Goal: Information Seeking & Learning: Stay updated

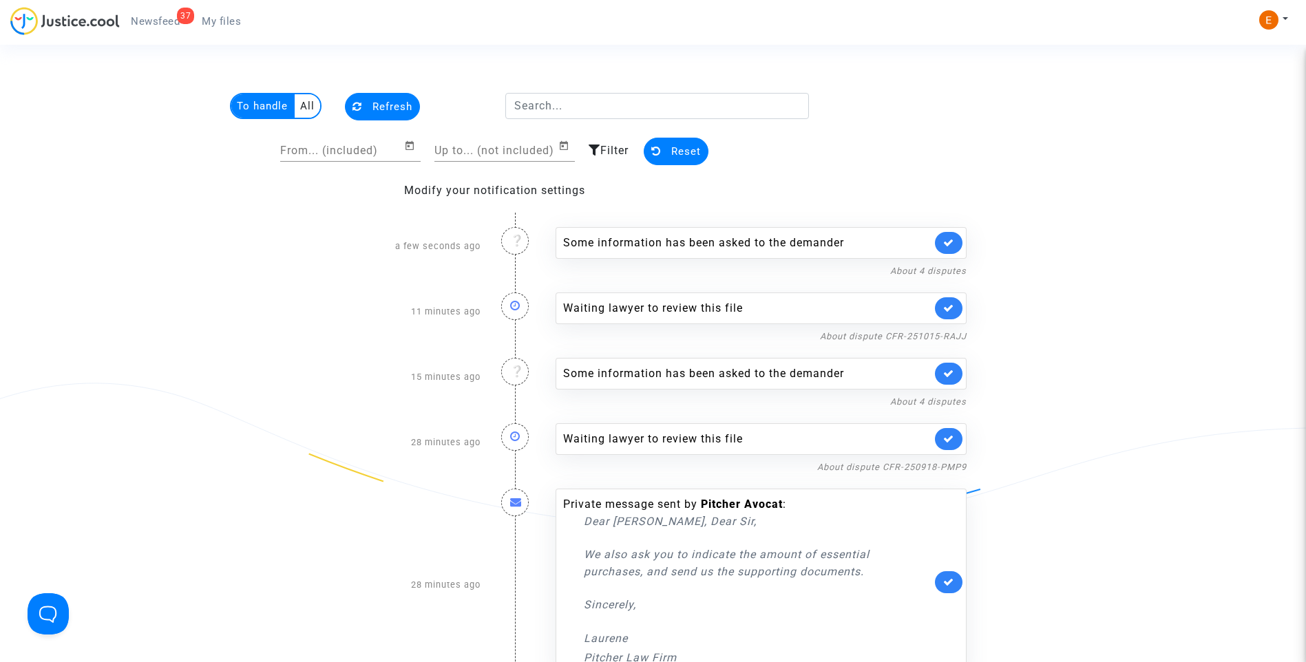
click at [951, 302] on link at bounding box center [949, 308] width 28 height 22
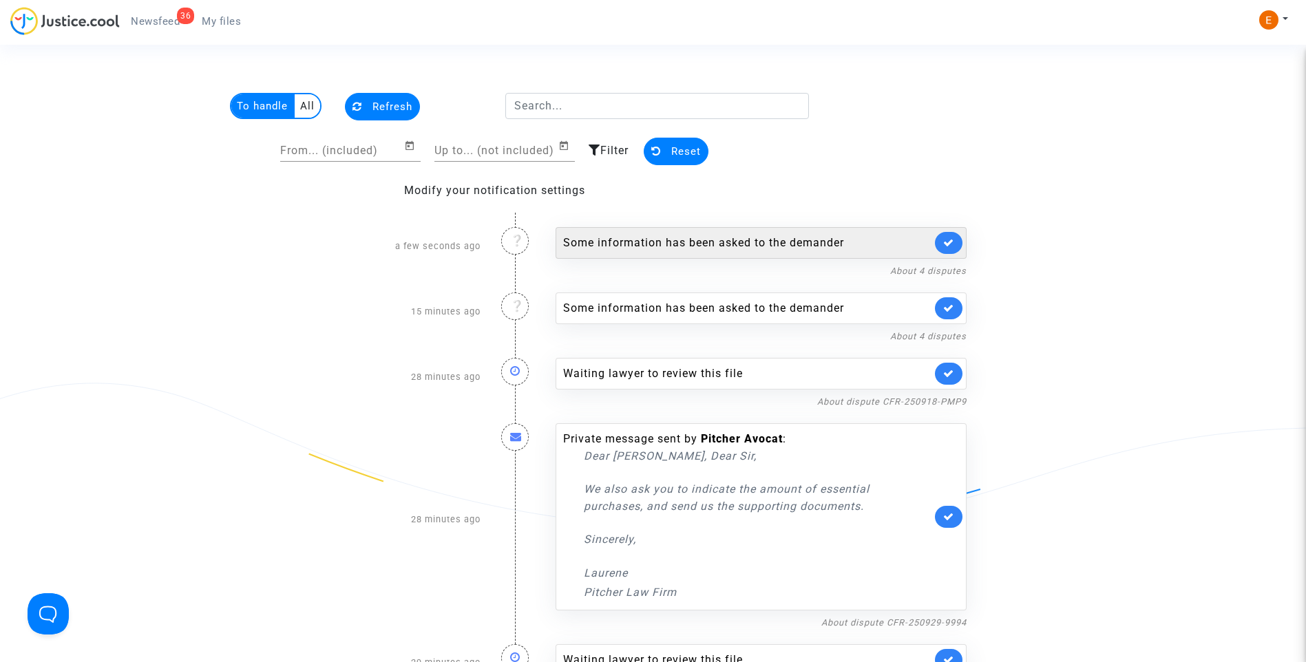
click at [694, 254] on div "Some information has been asked to the demander" at bounding box center [760, 243] width 411 height 32
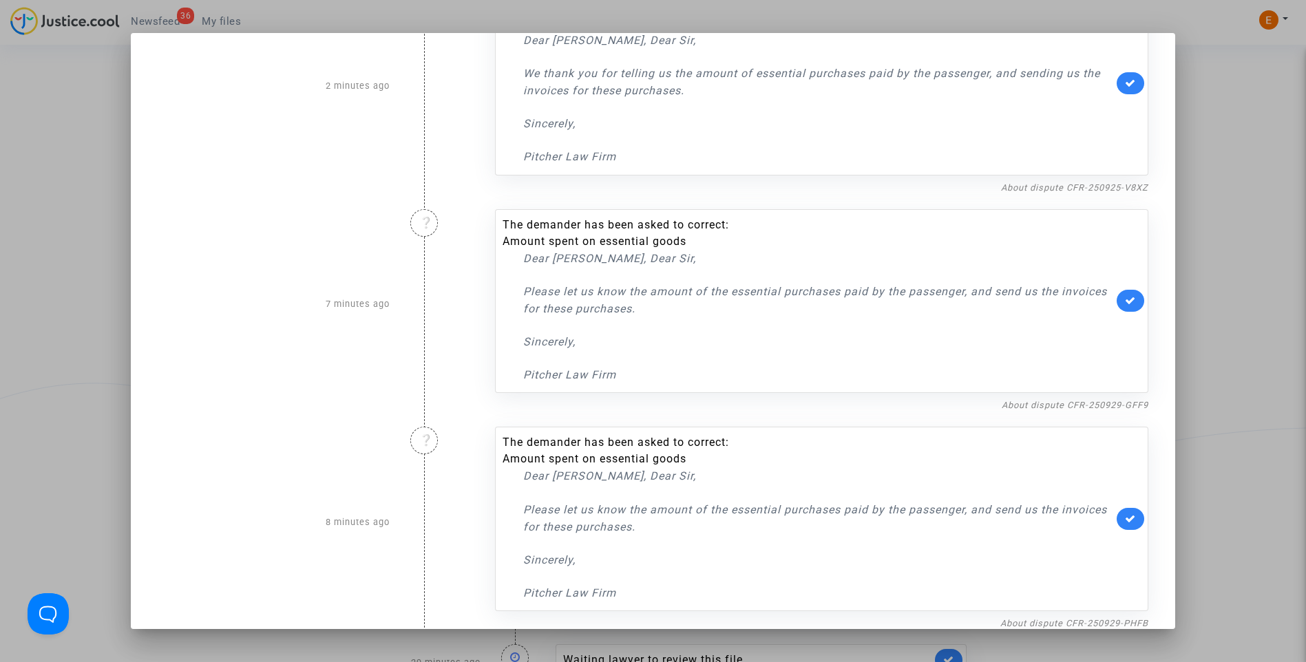
scroll to position [310, 0]
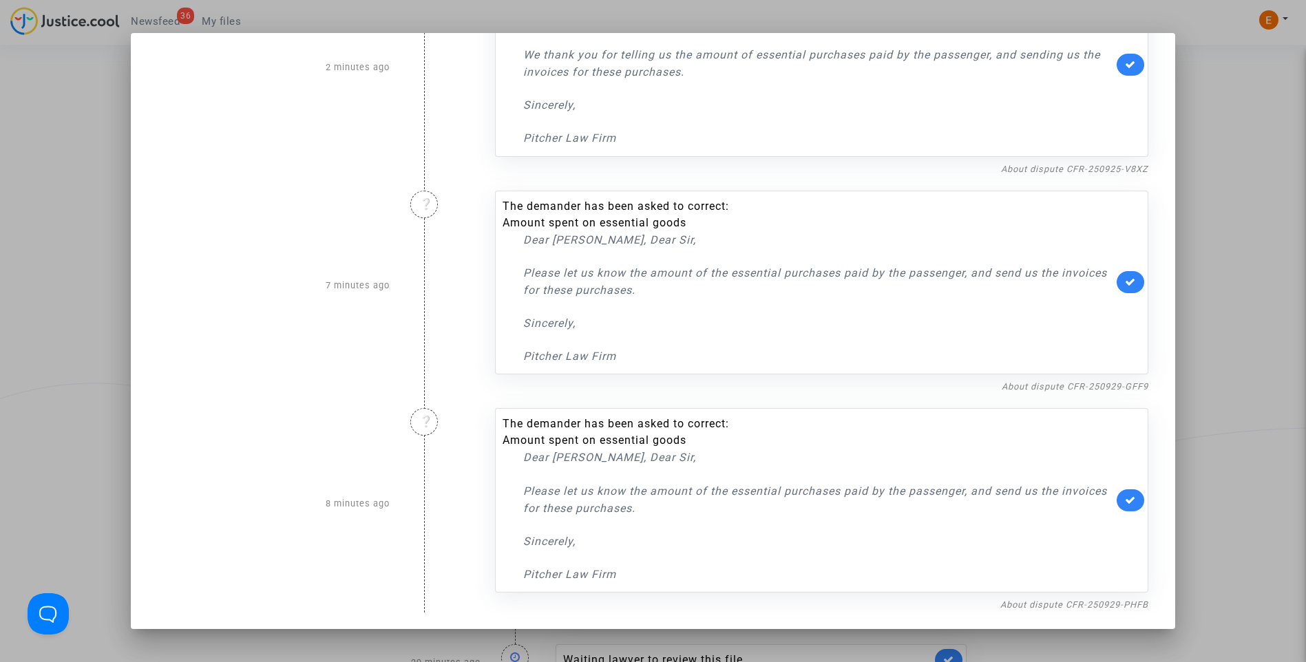
click at [1248, 256] on div at bounding box center [653, 331] width 1306 height 662
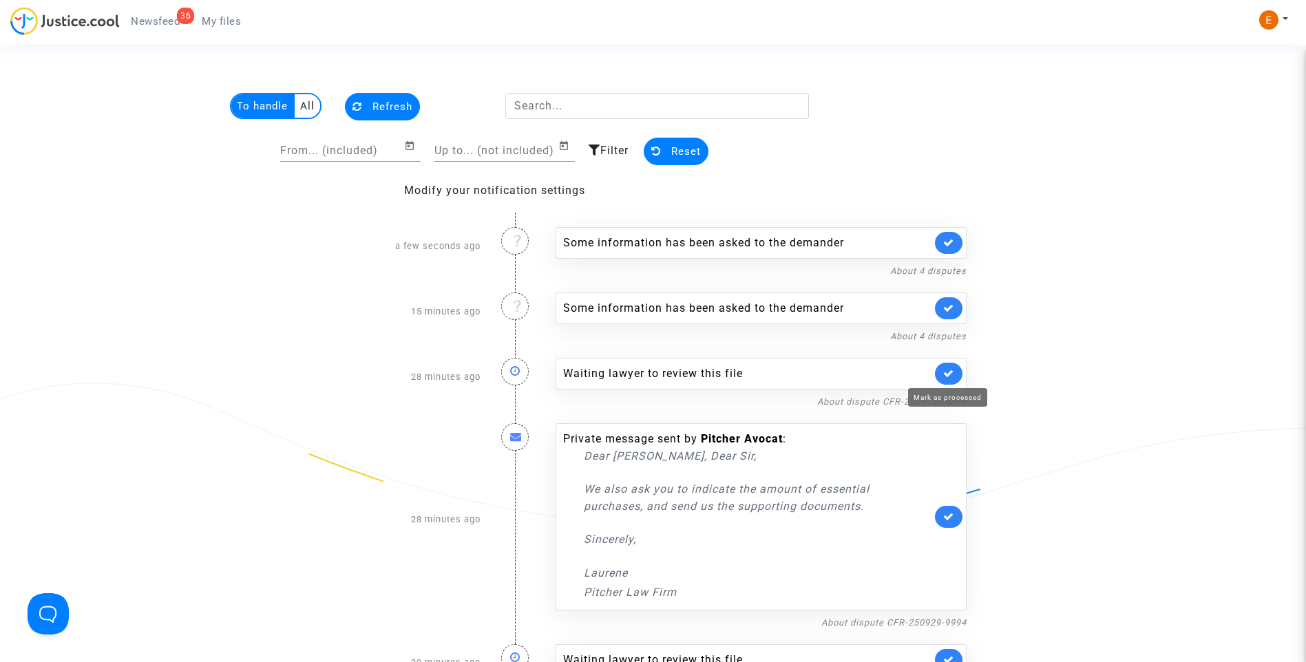
click at [948, 377] on icon at bounding box center [948, 373] width 11 height 10
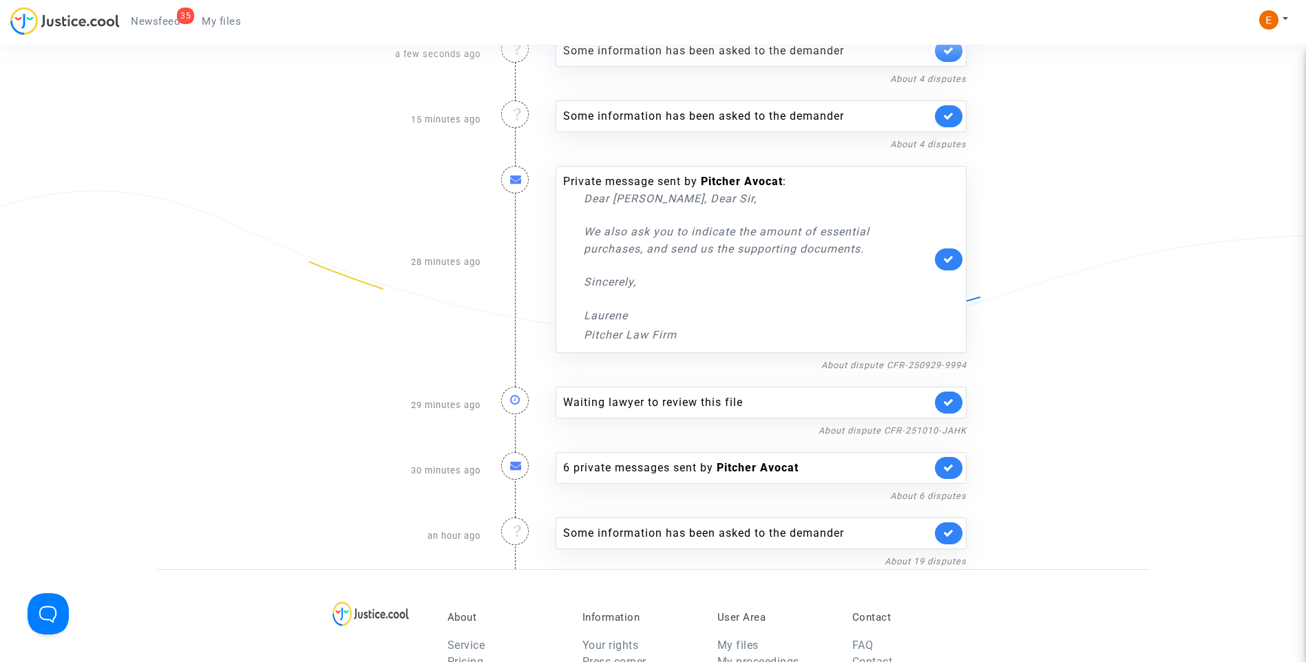
scroll to position [206, 0]
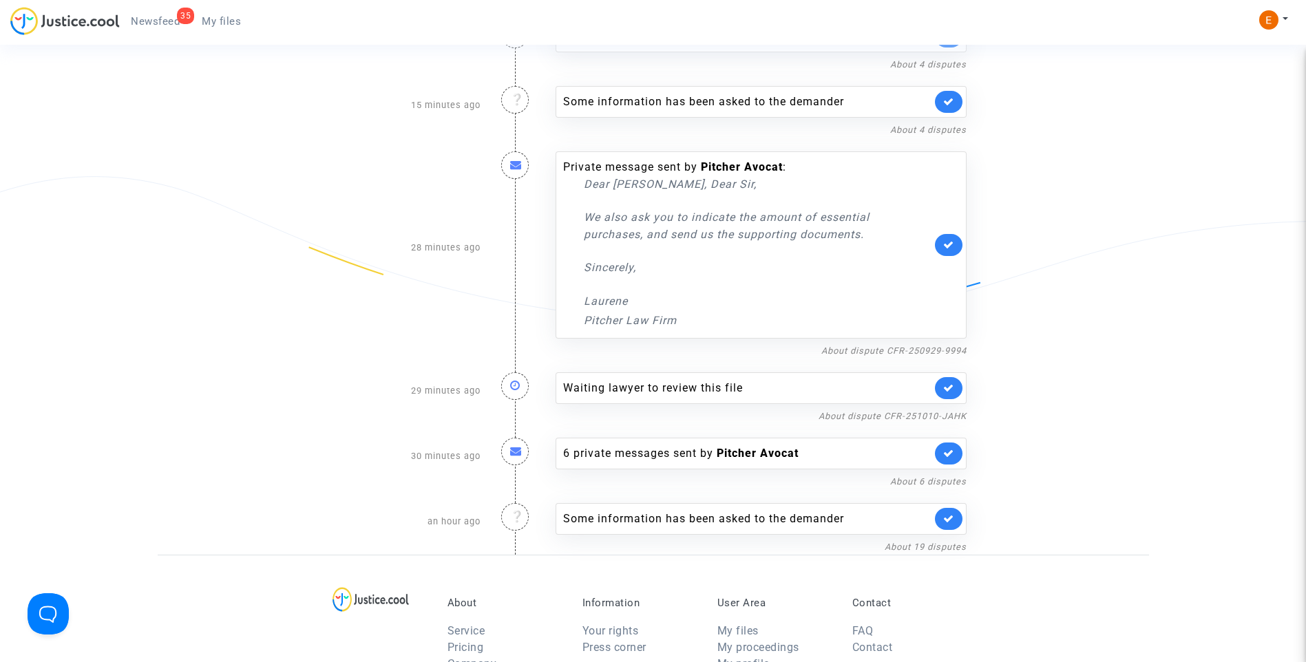
click at [955, 385] on link at bounding box center [949, 388] width 28 height 22
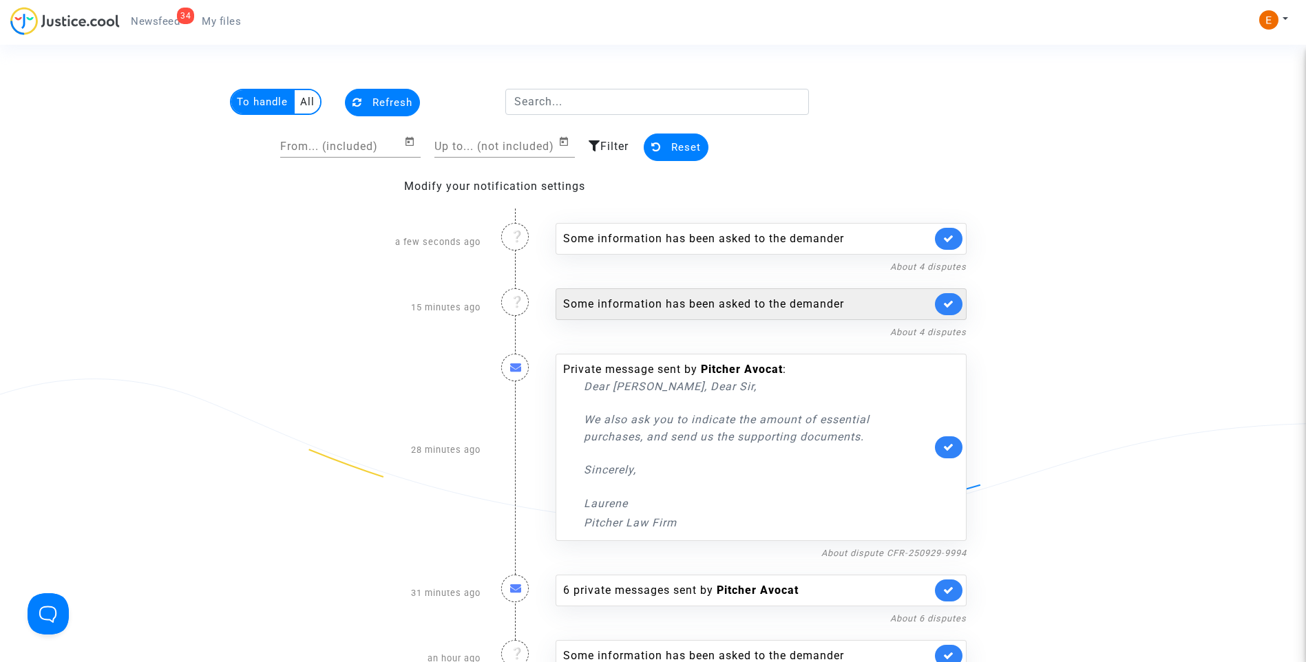
scroll to position [0, 0]
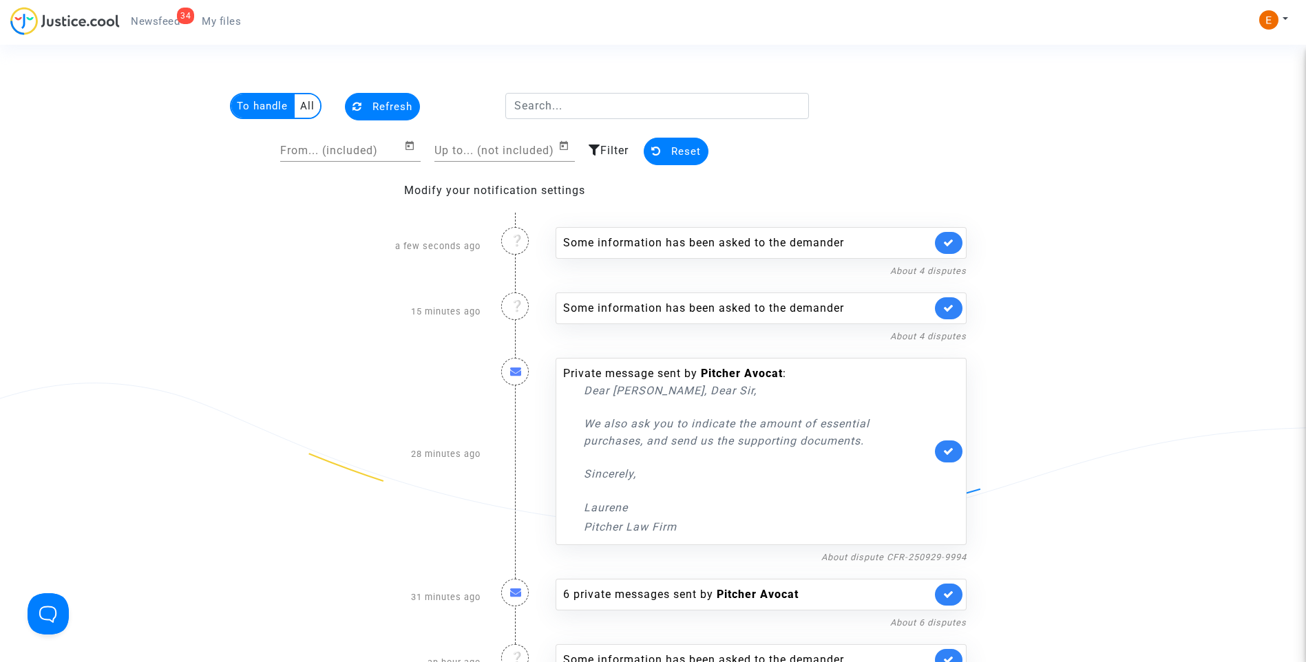
drag, startPoint x: 224, startPoint y: 26, endPoint x: 182, endPoint y: 18, distance: 42.8
click at [224, 26] on span "My files" at bounding box center [221, 21] width 39 height 12
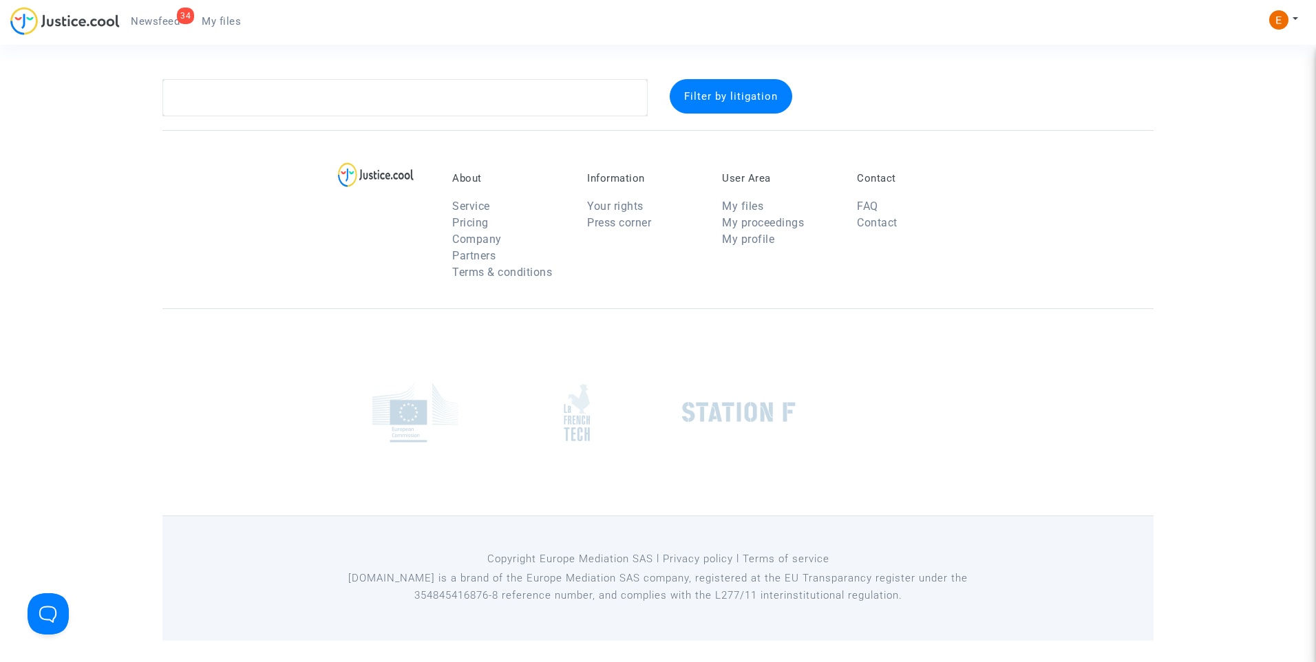
click at [169, 16] on span "Newsfeed" at bounding box center [155, 21] width 49 height 12
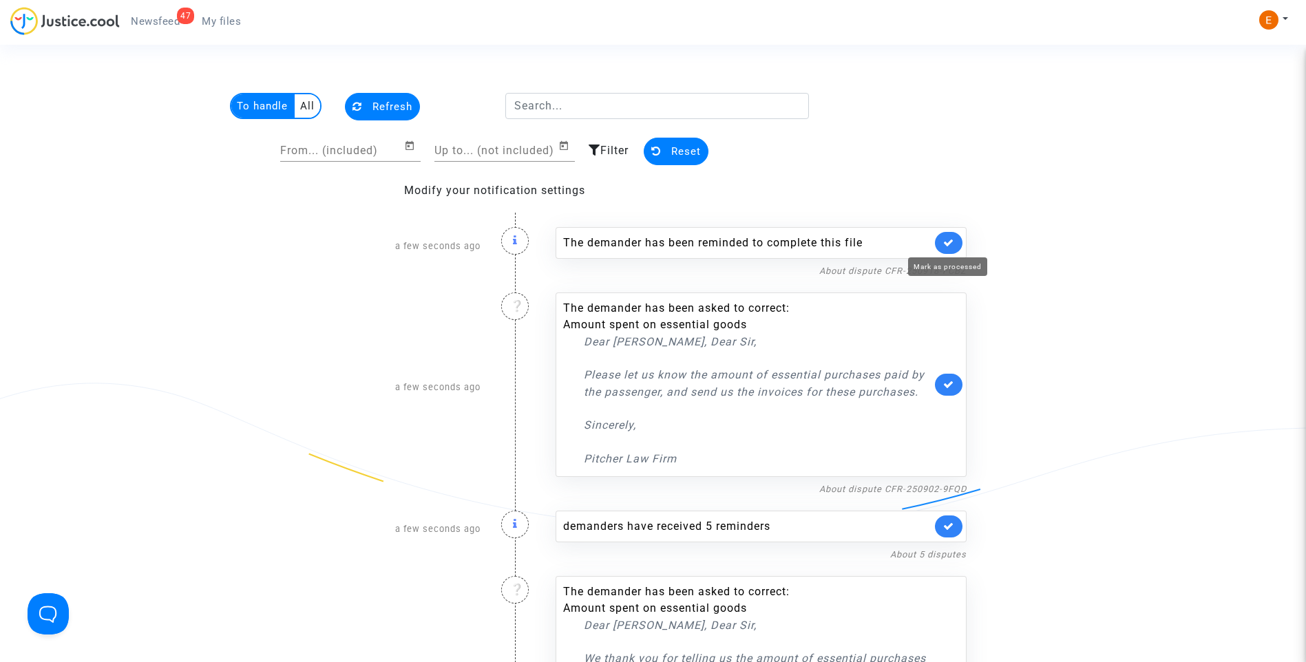
click at [948, 241] on icon at bounding box center [948, 242] width 11 height 10
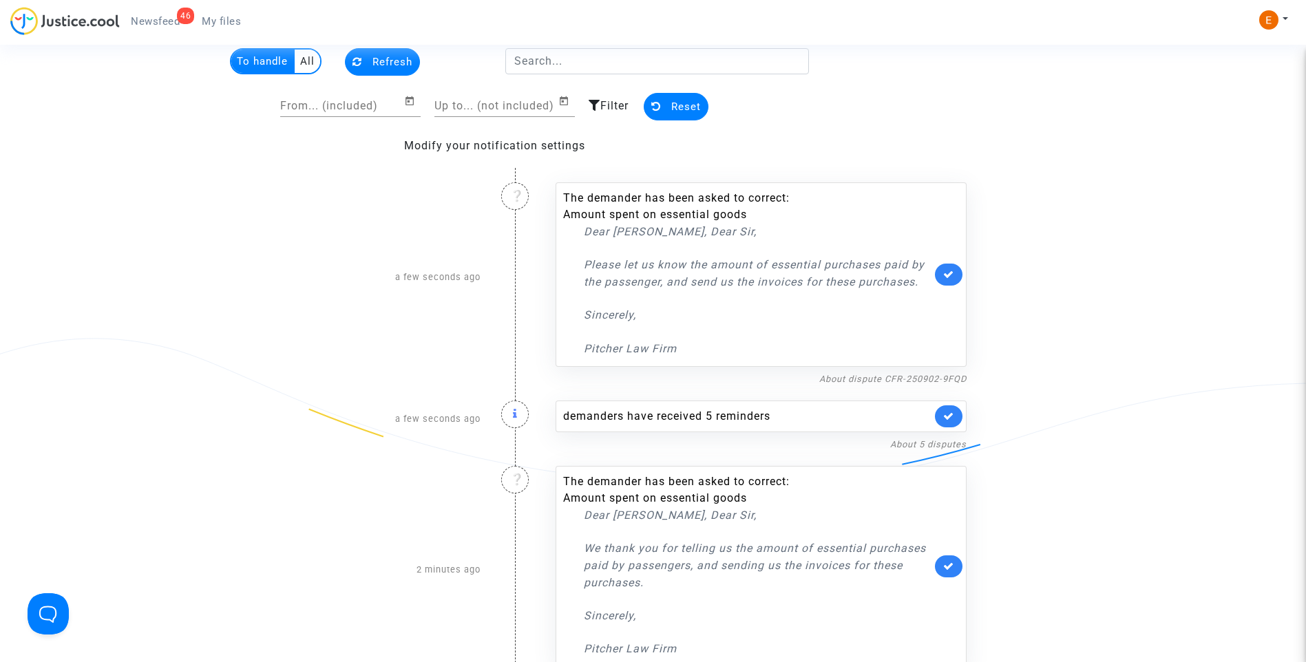
scroll to position [69, 0]
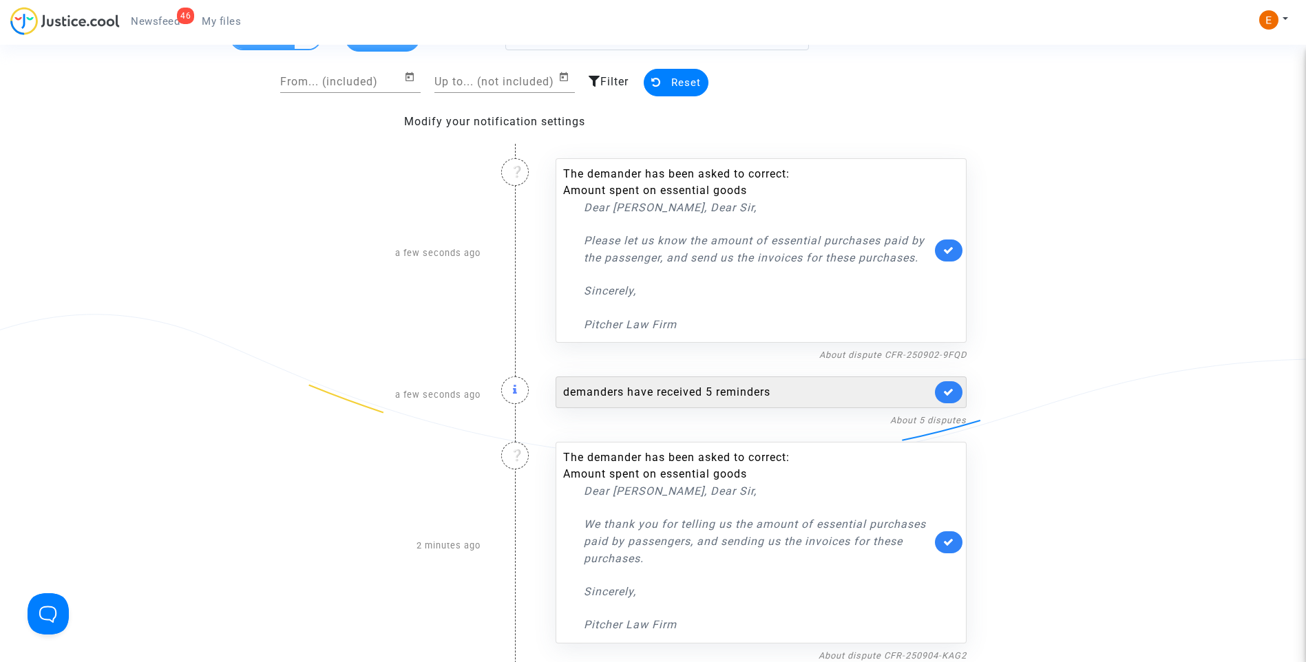
click at [946, 385] on link at bounding box center [949, 392] width 28 height 22
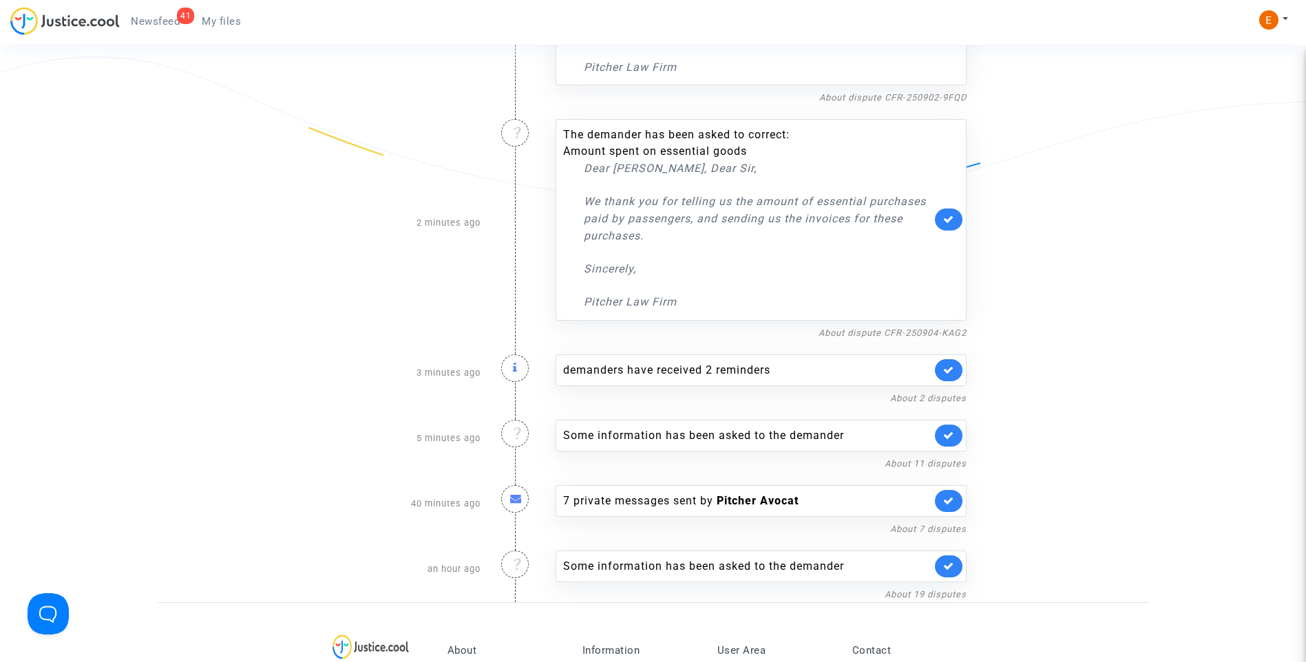
scroll to position [413, 0]
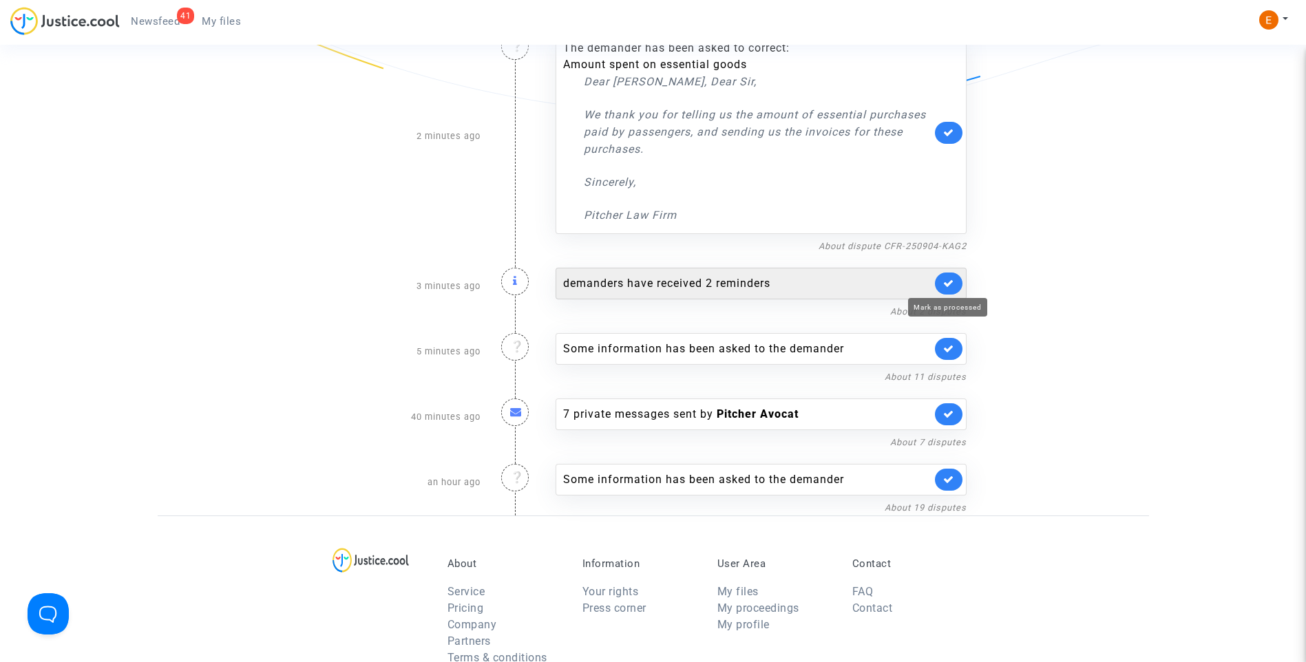
click at [948, 281] on icon at bounding box center [948, 283] width 11 height 10
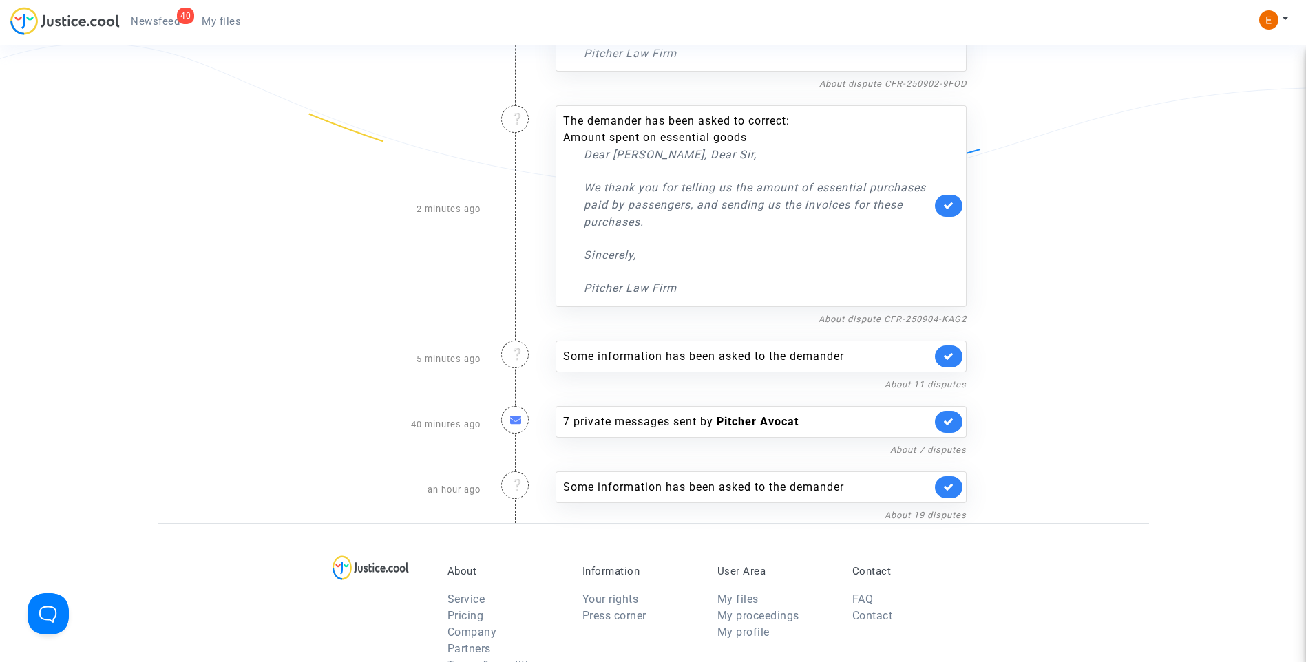
scroll to position [275, 0]
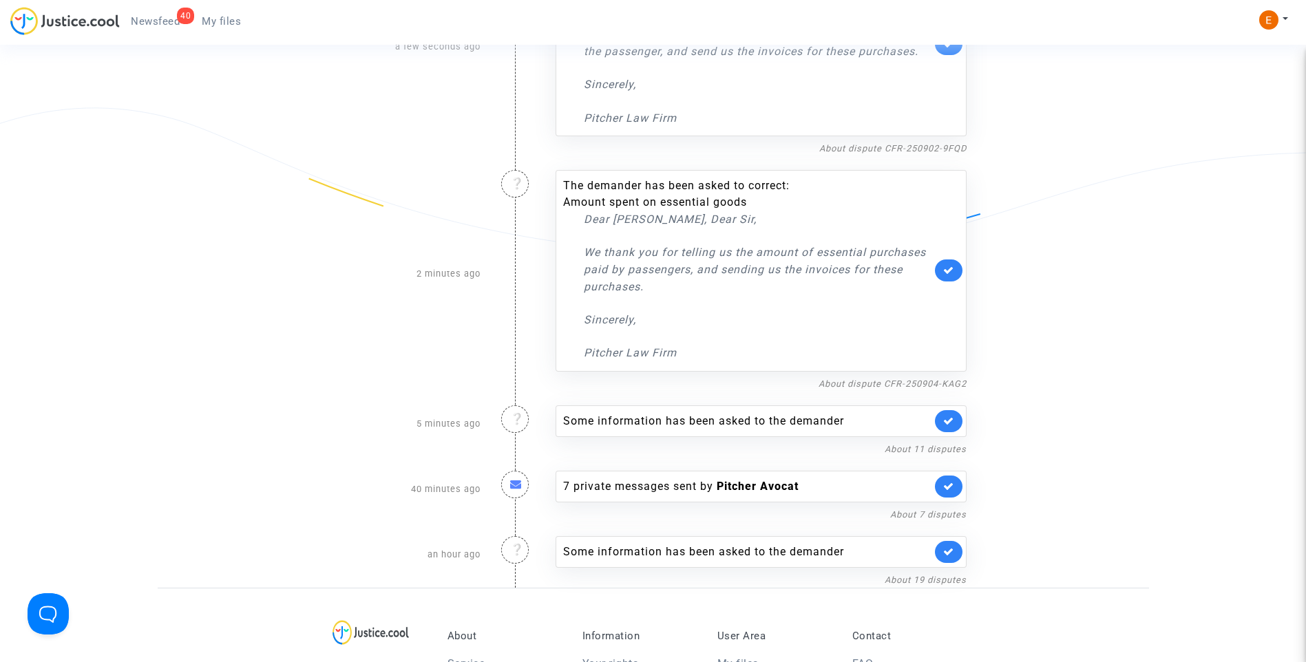
click at [222, 24] on span "My files" at bounding box center [221, 21] width 39 height 12
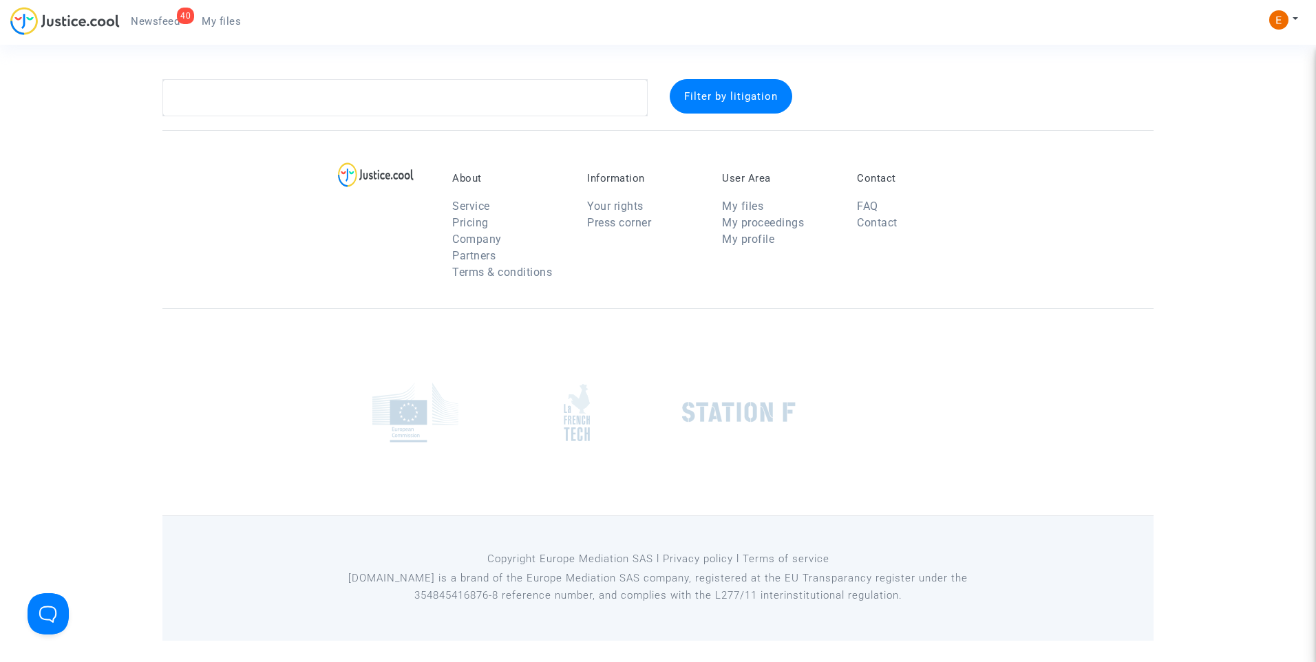
click at [189, 21] on div "40" at bounding box center [185, 16] width 17 height 17
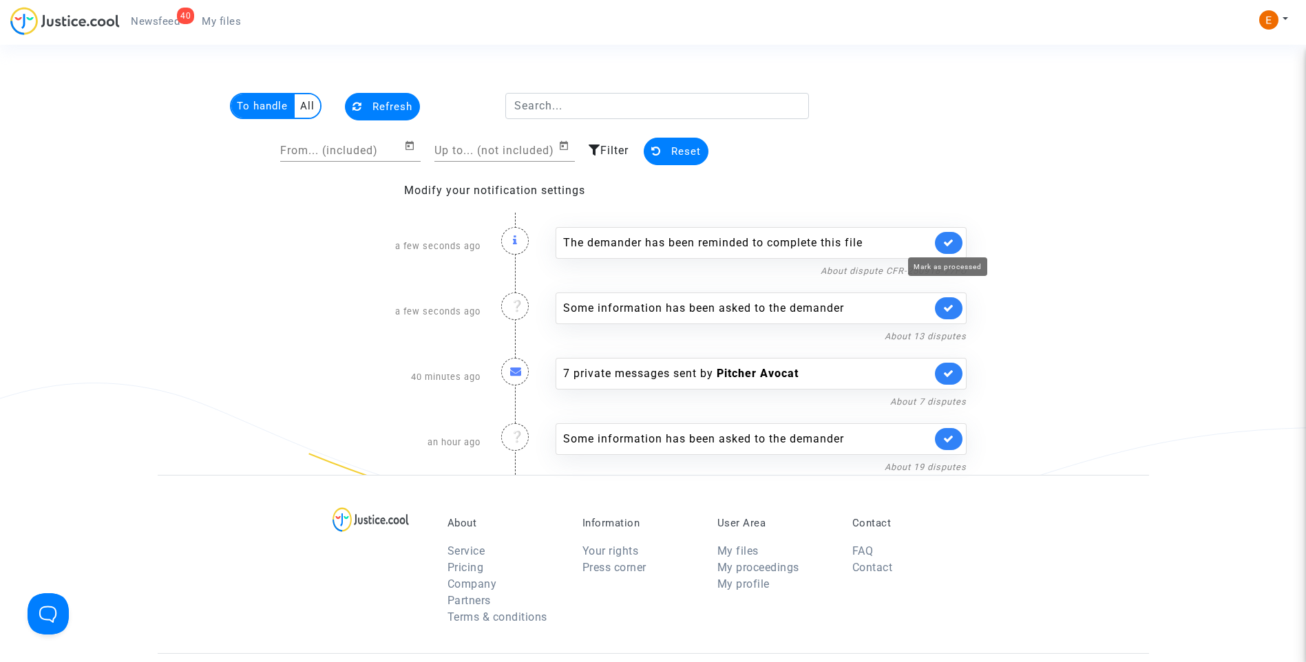
click at [952, 244] on icon at bounding box center [948, 242] width 11 height 10
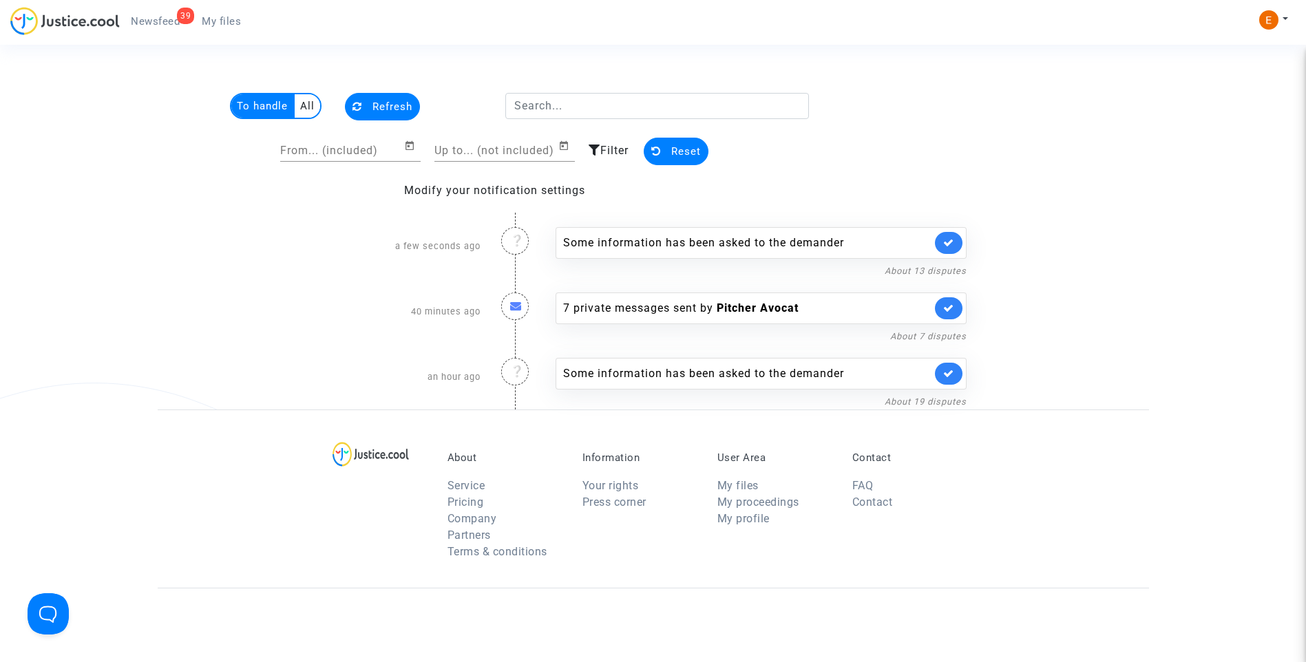
click at [212, 18] on span "My files" at bounding box center [221, 21] width 39 height 12
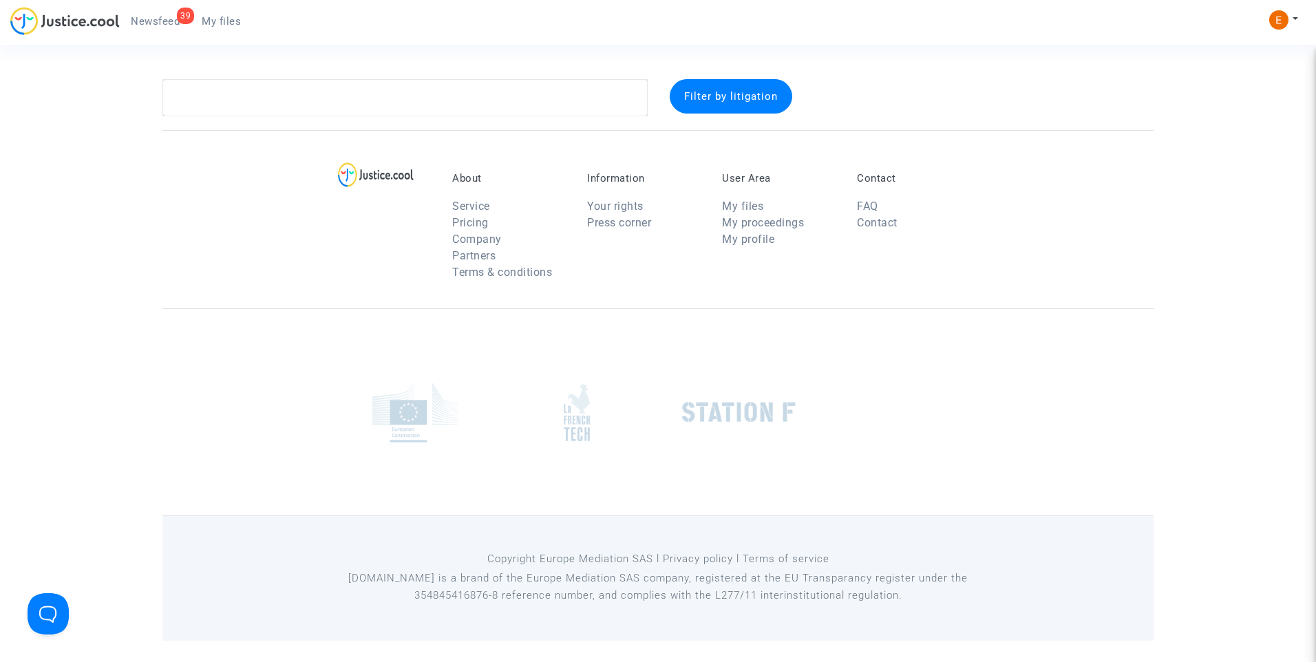
click at [171, 23] on span "Newsfeed" at bounding box center [155, 21] width 49 height 12
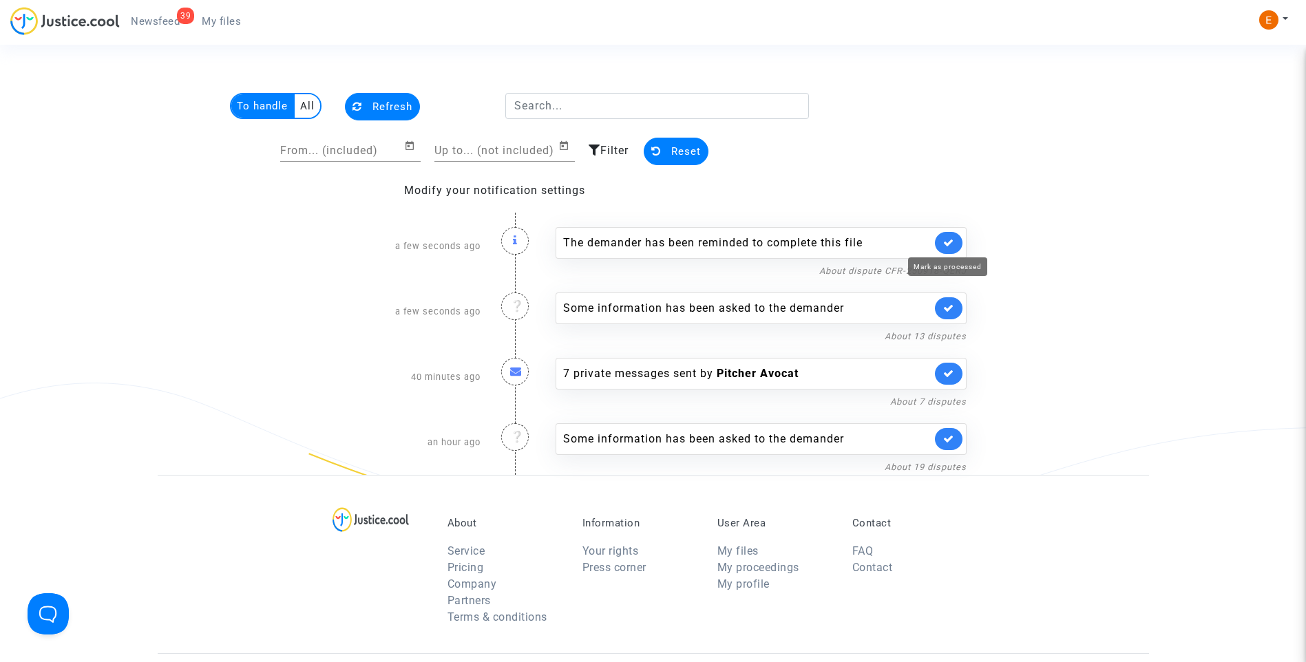
click at [945, 238] on icon at bounding box center [948, 242] width 11 height 10
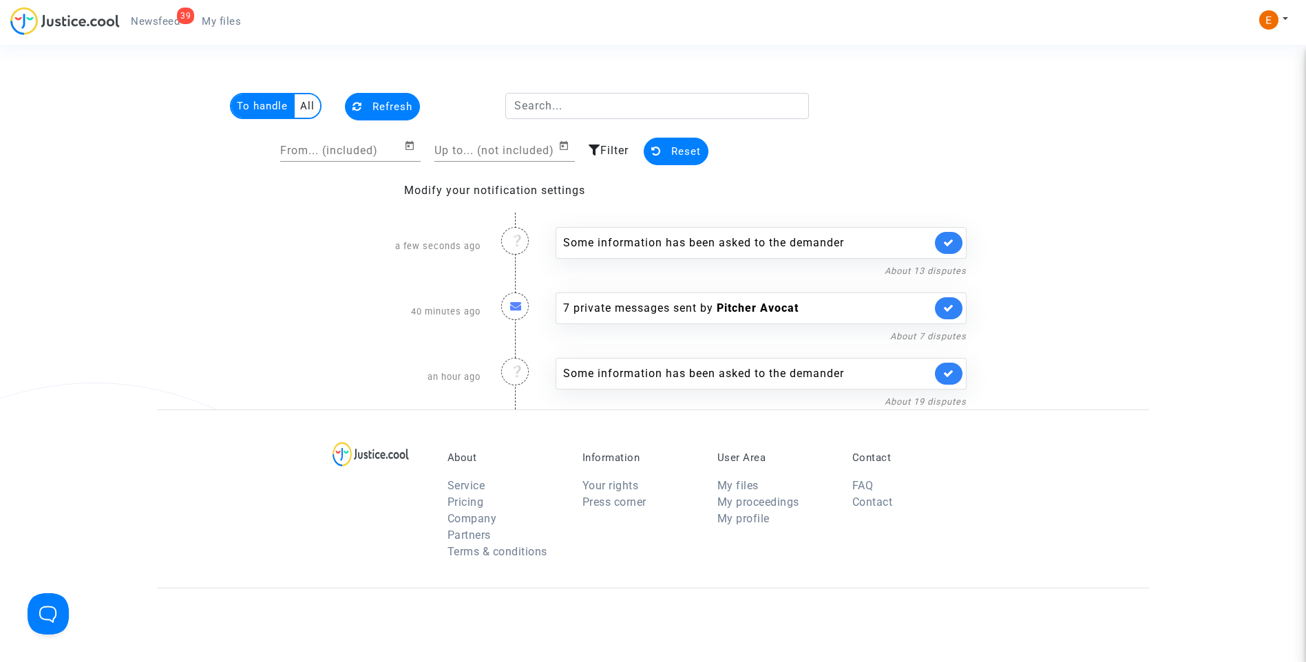
click at [220, 22] on span "My files" at bounding box center [221, 21] width 39 height 12
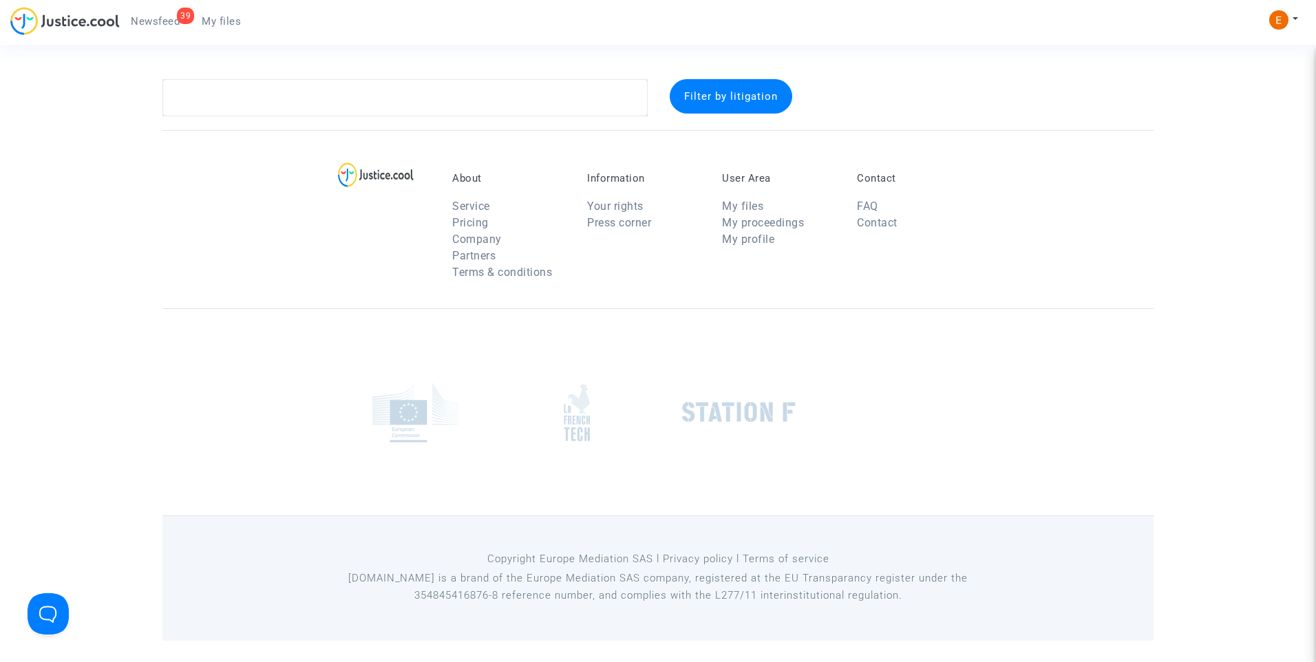
click at [136, 17] on span "Newsfeed" at bounding box center [155, 21] width 49 height 12
